Goal: Task Accomplishment & Management: Use online tool/utility

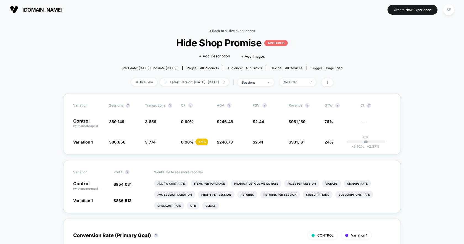
click at [210, 29] on link "< Back to all live experiences" at bounding box center [232, 31] width 46 height 4
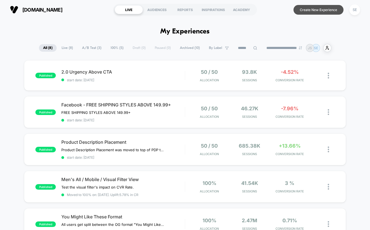
click at [323, 13] on button "Create New Experience" at bounding box center [318, 10] width 50 height 10
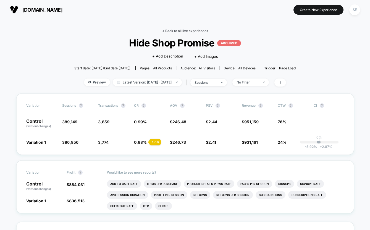
click at [164, 30] on link "< Back to all live experiences" at bounding box center [185, 31] width 46 height 4
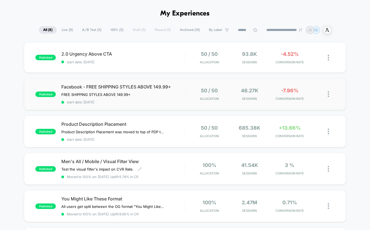
scroll to position [18, 0]
